Goal: Find specific page/section: Find specific page/section

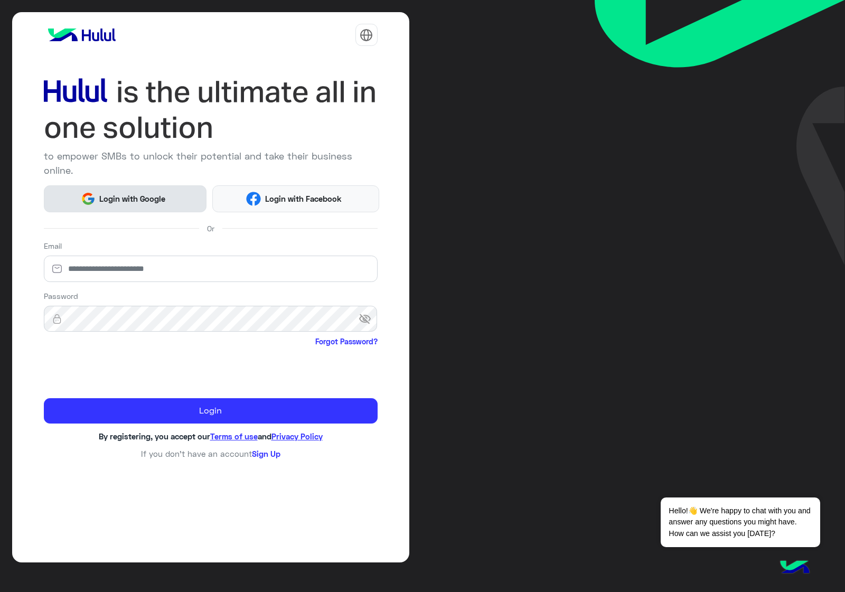
click at [137, 193] on span "Login with Google" at bounding box center [133, 199] width 74 height 12
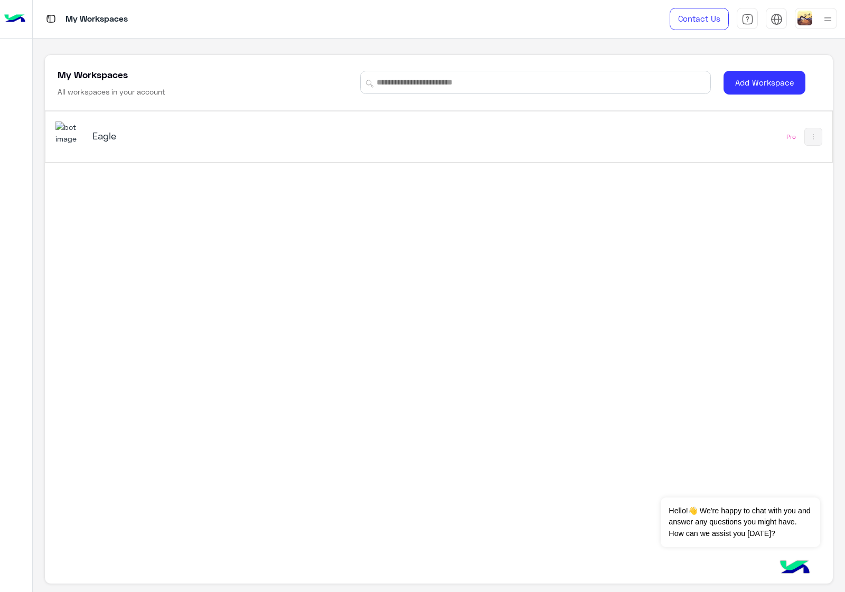
click at [214, 125] on div "Eagle" at bounding box center [285, 137] width 460 height 31
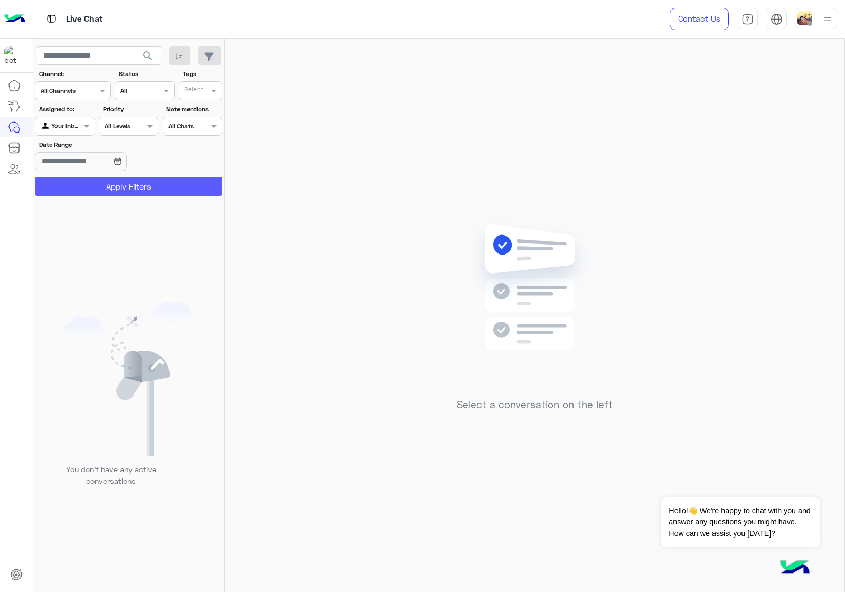
click at [164, 183] on button "Apply Filters" at bounding box center [129, 186] width 188 height 19
